Goal: Use online tool/utility: Utilize a website feature to perform a specific function

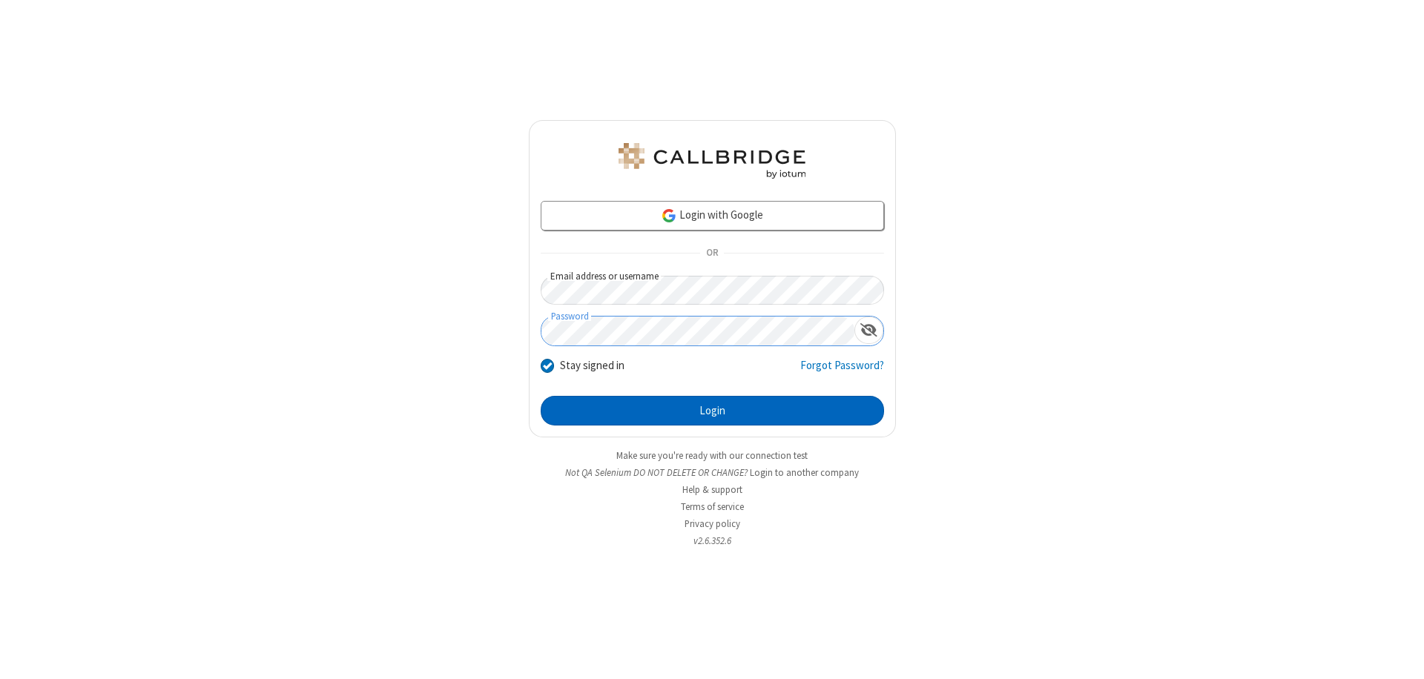
click at [712, 411] on button "Login" at bounding box center [712, 411] width 343 height 30
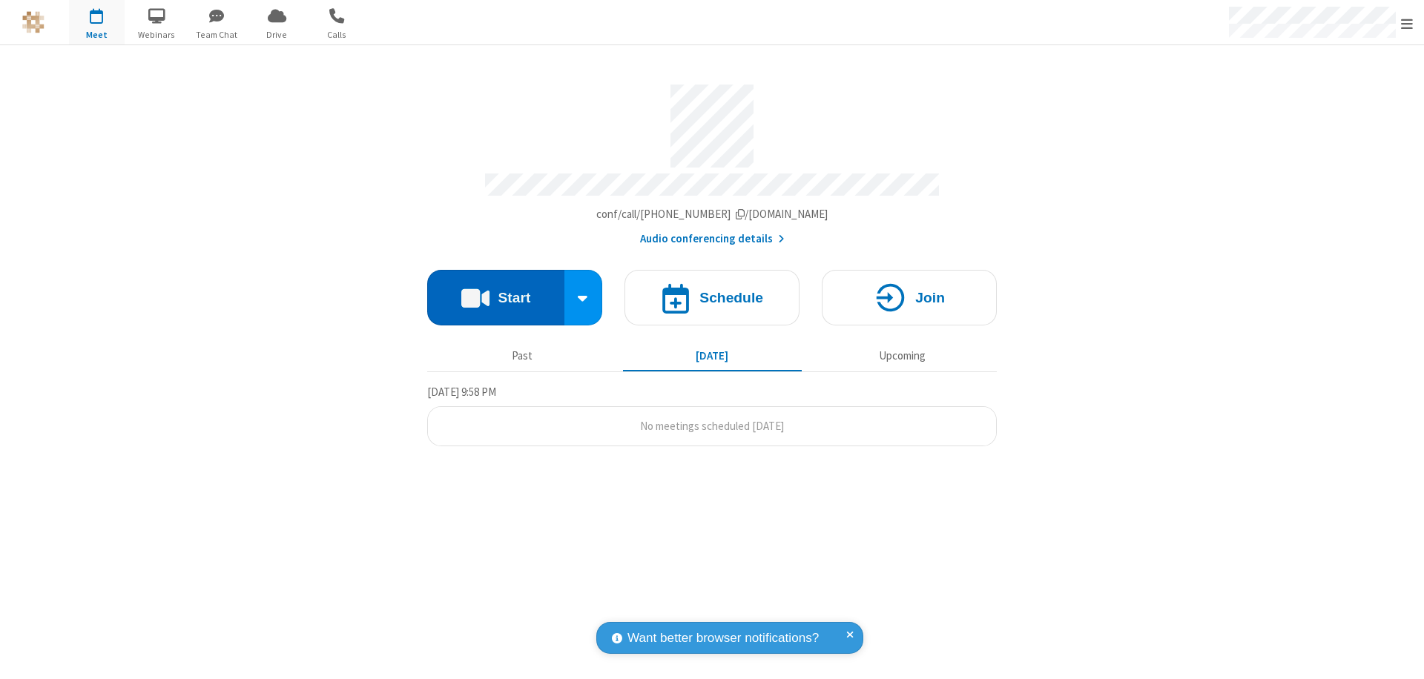
click at [496, 291] on button "Start" at bounding box center [495, 298] width 137 height 56
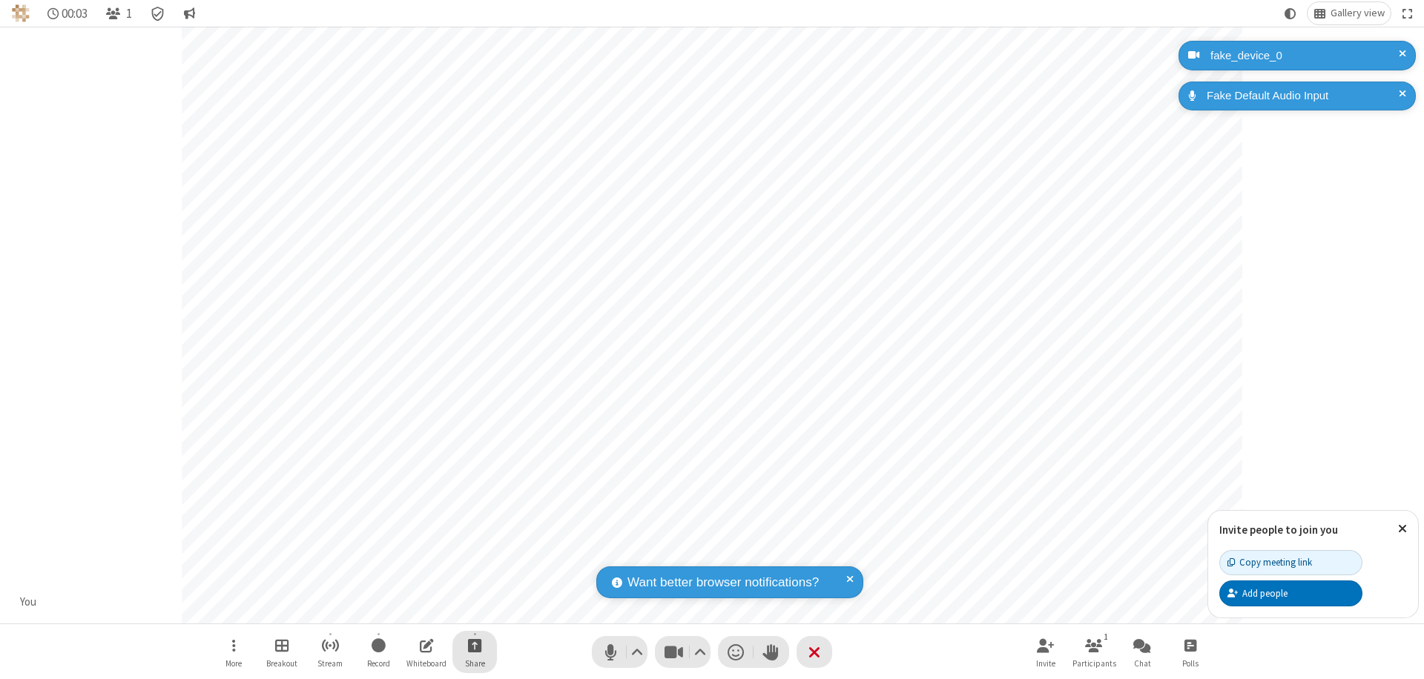
click at [475, 645] on span "Start sharing" at bounding box center [475, 645] width 14 height 19
click at [474, 555] on span "Share additional camera" at bounding box center [484, 558] width 110 height 13
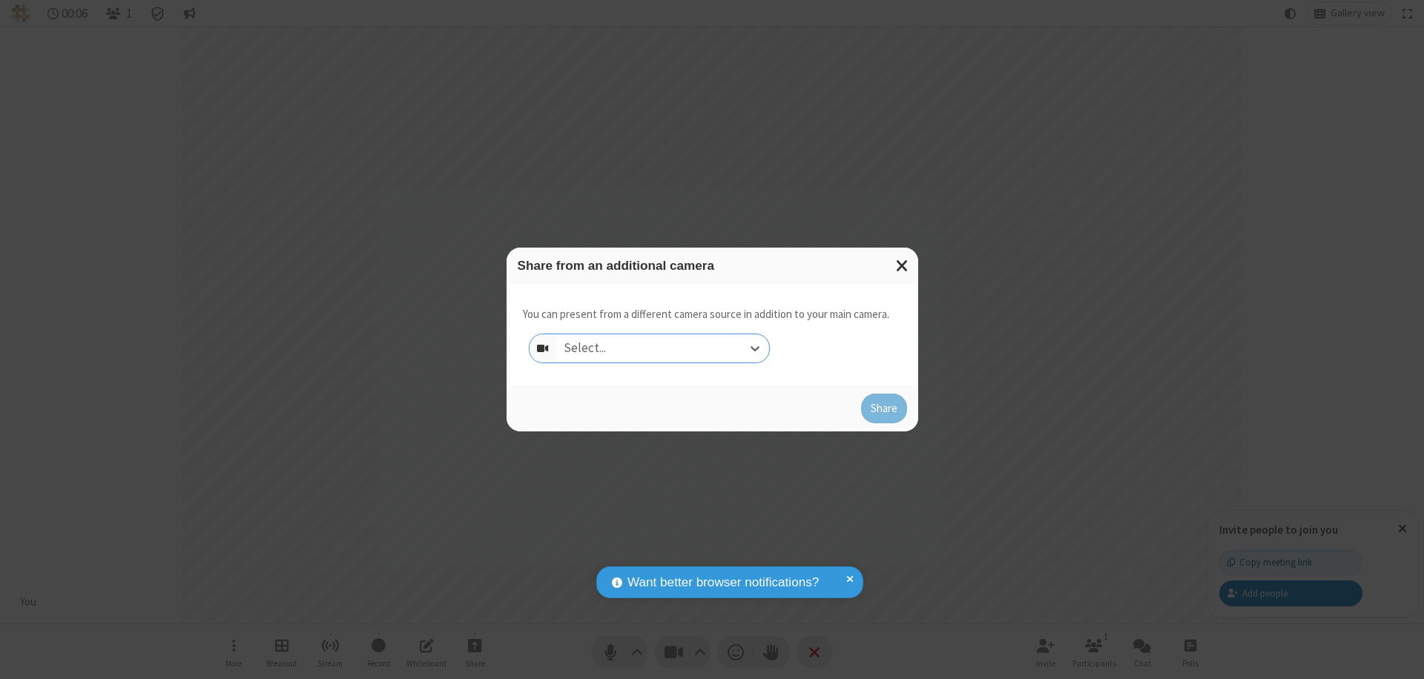
click at [662, 349] on div "Select..." at bounding box center [662, 349] width 213 height 28
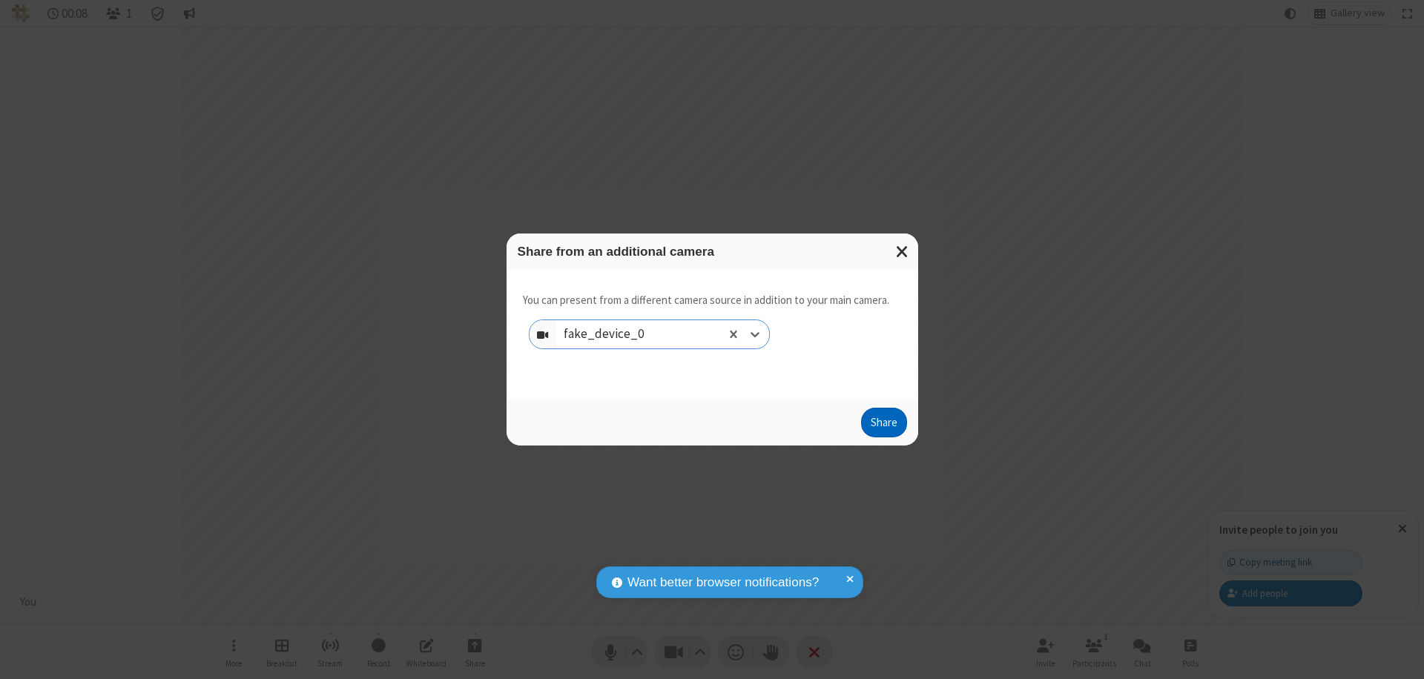
click at [883, 426] on button "Share" at bounding box center [884, 423] width 46 height 30
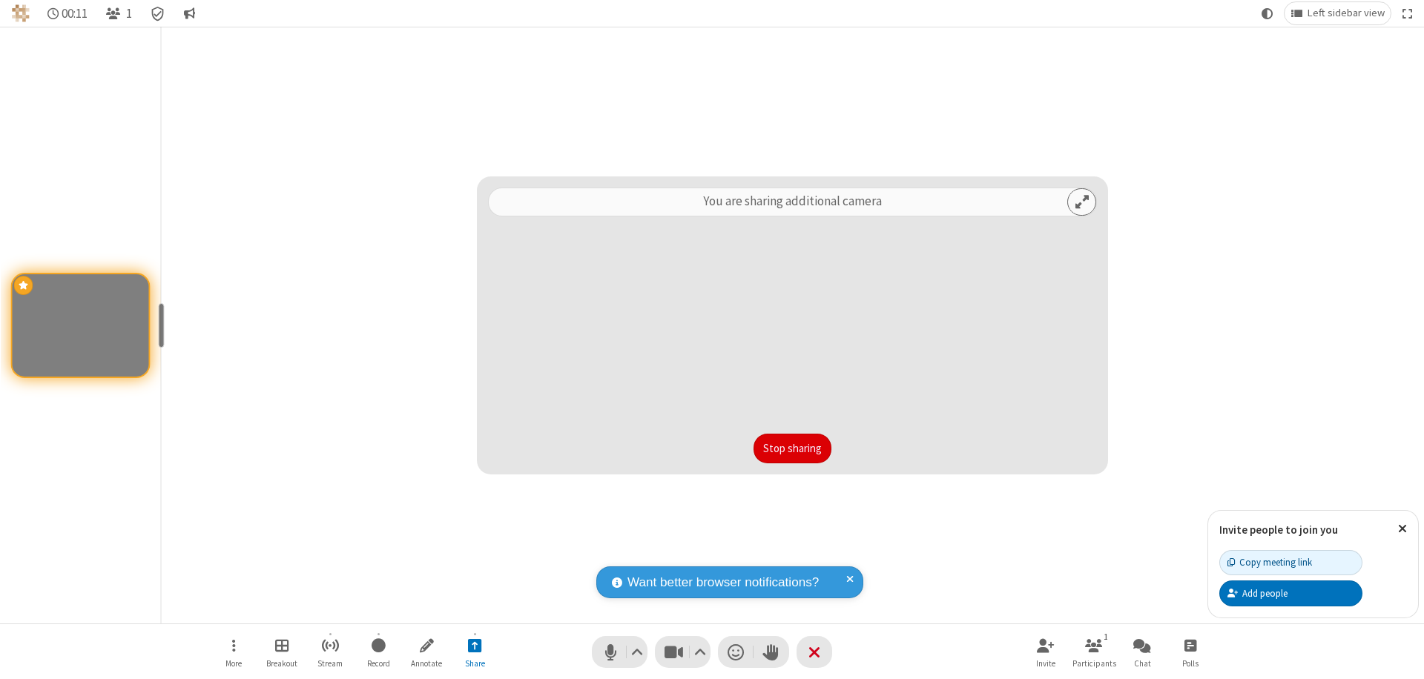
click at [792, 449] on button "Stop sharing" at bounding box center [793, 449] width 78 height 30
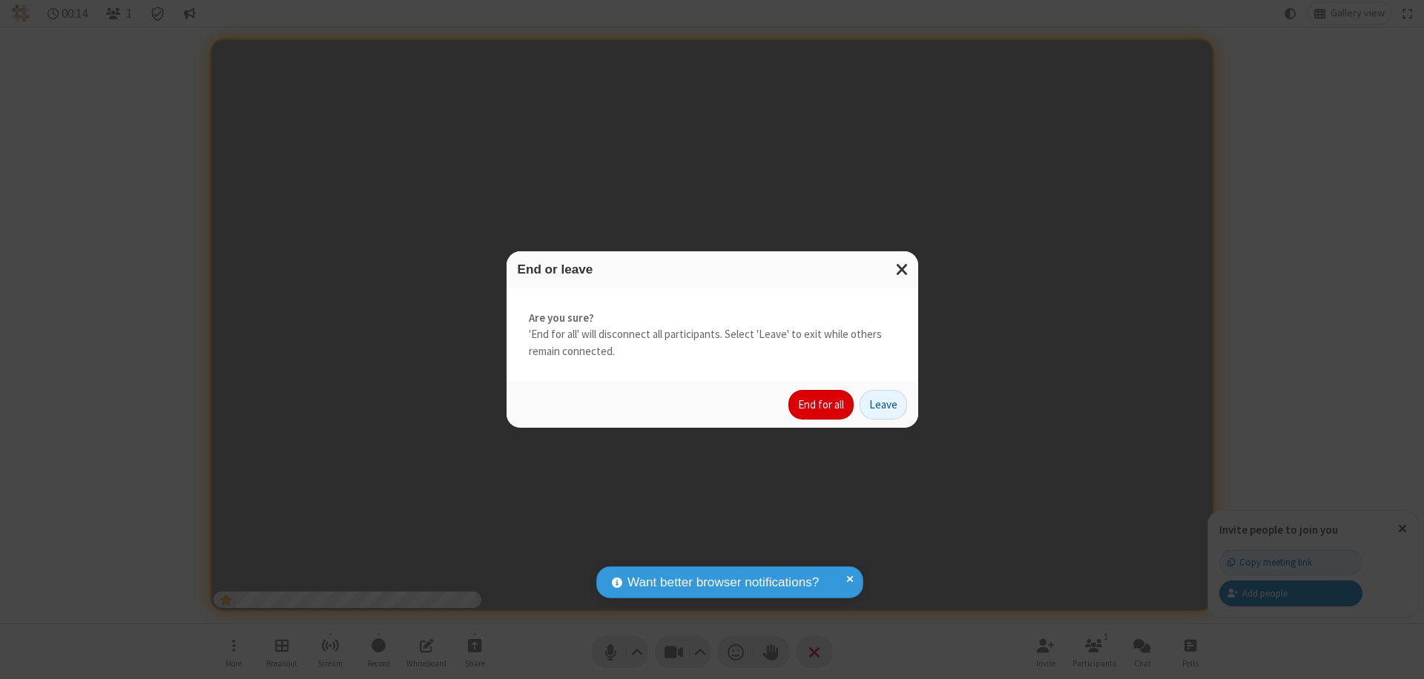
click at [822, 405] on button "End for all" at bounding box center [821, 405] width 65 height 30
